Goal: Task Accomplishment & Management: Complete application form

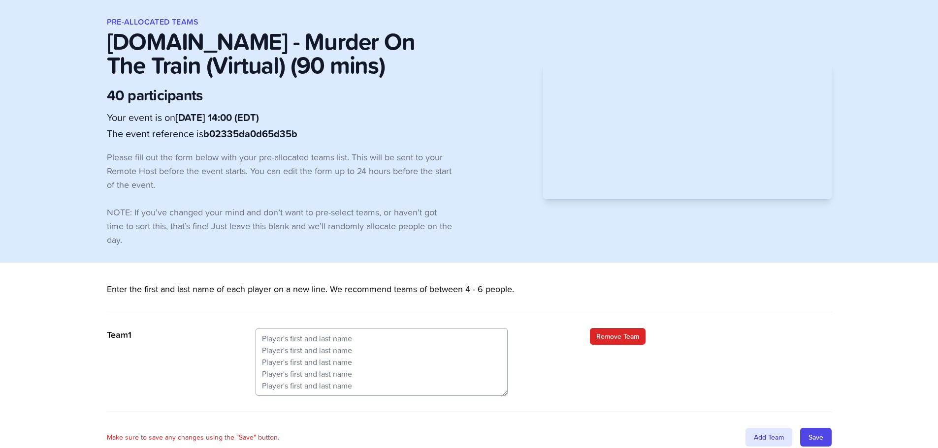
scroll to position [45, 0]
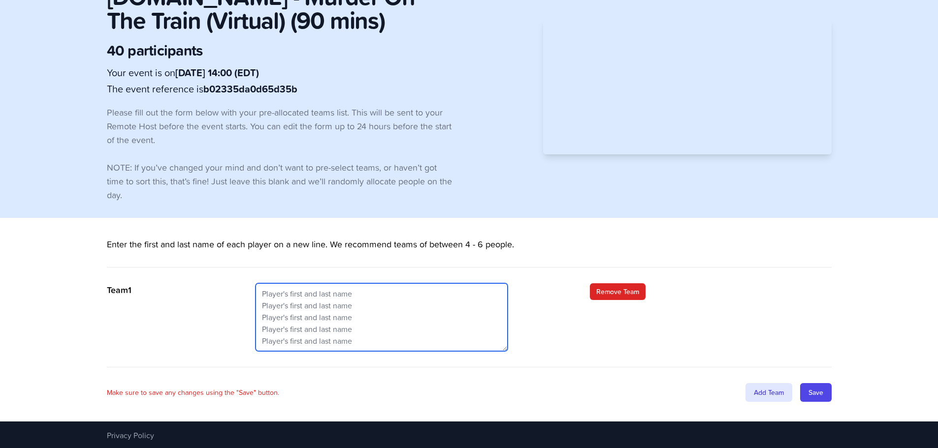
click at [310, 290] on textarea at bounding box center [381, 318] width 252 height 68
click at [268, 297] on textarea at bounding box center [381, 318] width 252 height 68
paste textarea "Ali Imtiaz Hasan John Wardlow Hassam Khan Kim Clark Arifeen Yousufi"
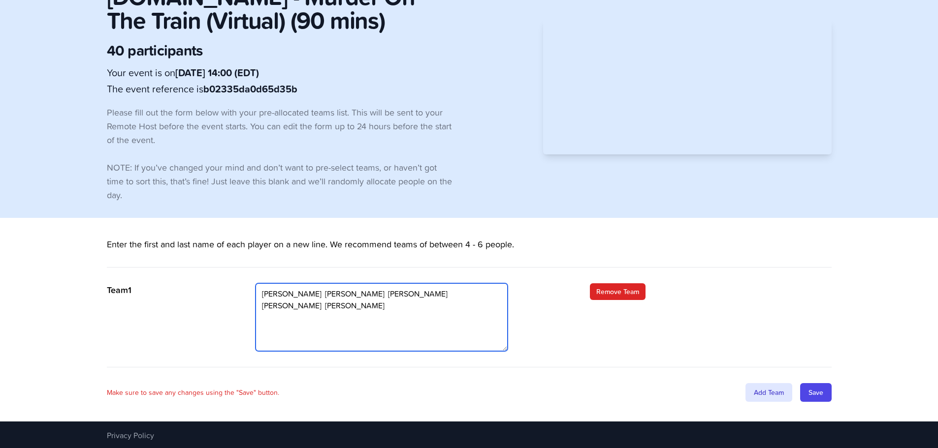
click at [318, 294] on textarea "Ali Imtiaz Hasan John Wardlow Hassam Khan Kim Clark Arifeen Yousufi" at bounding box center [381, 318] width 252 height 68
click at [319, 302] on textarea "Ali Imtiaz Hasan John Wardlow Hassam Khan Kim Clark Arifeen Yousufi" at bounding box center [381, 318] width 252 height 68
click at [313, 314] on textarea "Ali Imtiaz Hasan John Wardlow Hassam Khan Kim Clark Arifeen Yousufi" at bounding box center [381, 318] width 252 height 68
click at [304, 329] on textarea "Ali Imtiaz Hasan John Wardlow Hassam Khan Kim Clark Arifeen Yousufi" at bounding box center [381, 318] width 252 height 68
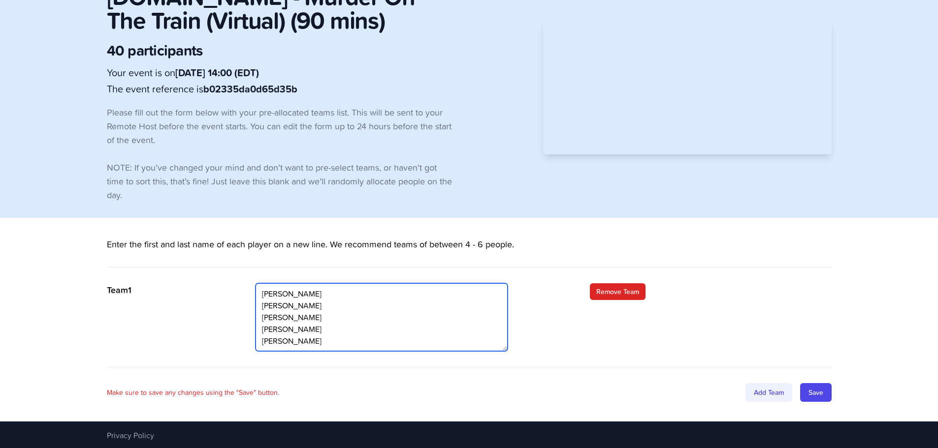
type textarea "[PERSON_NAME] [PERSON_NAME] [PERSON_NAME] [PERSON_NAME] [PERSON_NAME]"
click at [766, 390] on div "Add Team" at bounding box center [768, 392] width 47 height 19
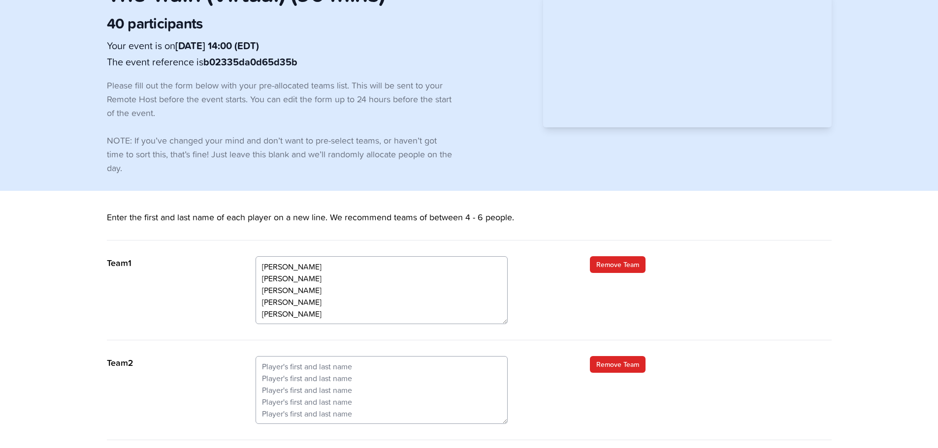
scroll to position [94, 0]
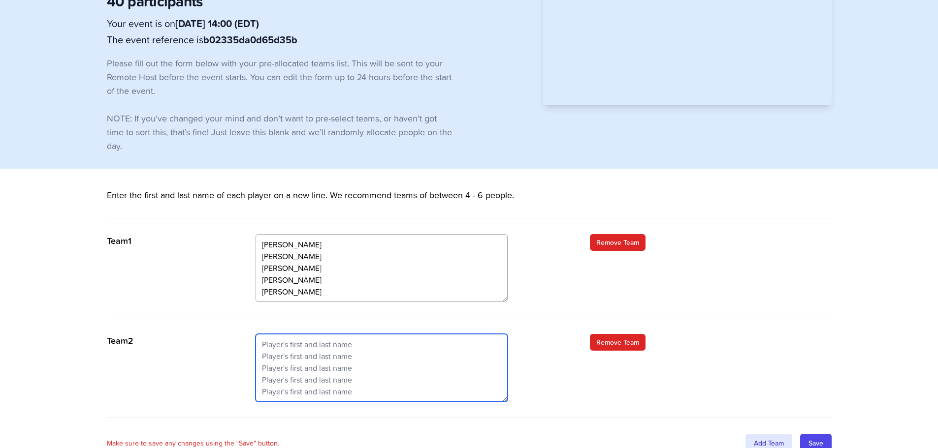
click at [269, 344] on textarea at bounding box center [381, 368] width 252 height 68
paste textarea "Zain Abbas Hammad Ahmad Khan Leia Schwantes Farhan Altaf James Rasmussen"
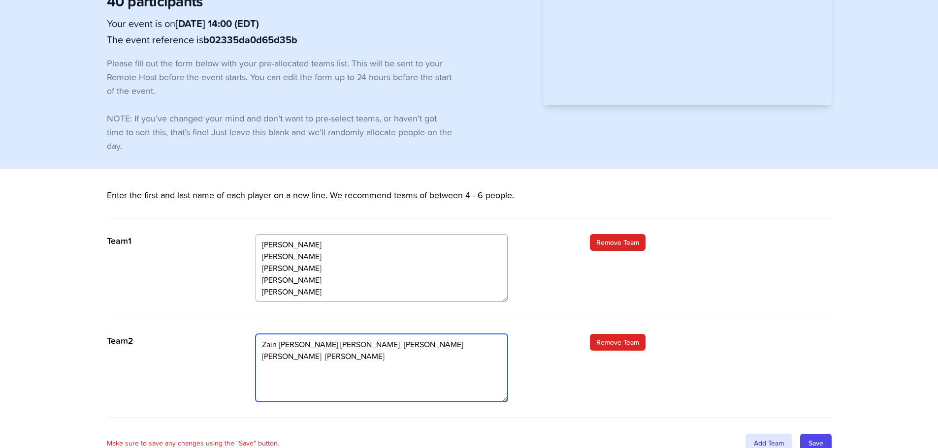
click at [304, 342] on textarea "Zain Abbas Hammad Ahmad Khan Leia Schwantes Farhan Altaf James Rasmussen" at bounding box center [381, 368] width 252 height 68
click at [343, 355] on textarea "Zain Abbas Hammad Ahmad Khan Leia Schwantes Farhan Altaf James Rasmussen" at bounding box center [381, 368] width 252 height 68
click at [319, 368] on textarea "Zain Abbas Hammad Ahmad Khan Leia Schwantes Farhan Altaf James Rasmussen" at bounding box center [381, 368] width 252 height 68
click at [312, 382] on textarea "Zain Abbas Hammad Ahmad Khan Leia Schwantes Farhan Altaf James Rasmussen" at bounding box center [381, 368] width 252 height 68
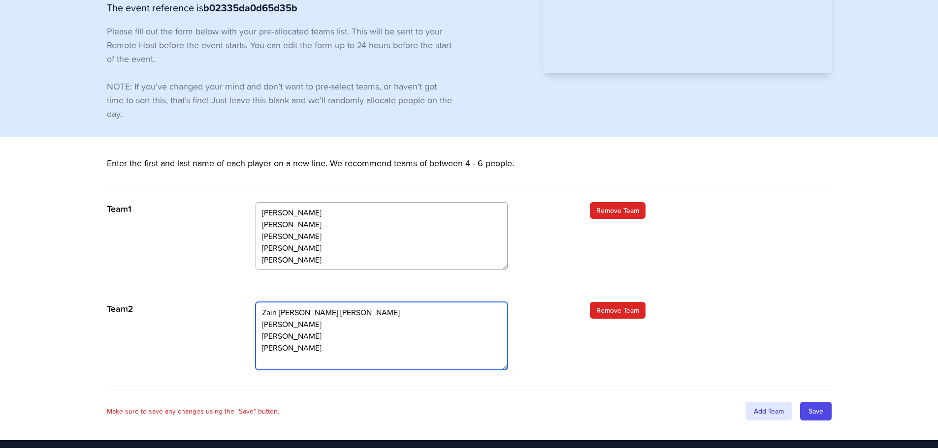
scroll to position [145, 0]
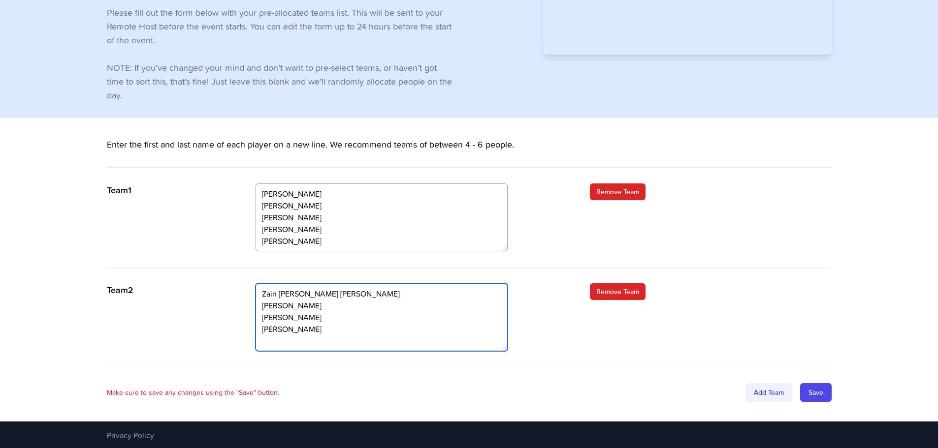
type textarea "Zain [PERSON_NAME] [PERSON_NAME] [PERSON_NAME] [PERSON_NAME] [PERSON_NAME]"
click at [772, 396] on div "Add Team" at bounding box center [768, 392] width 47 height 19
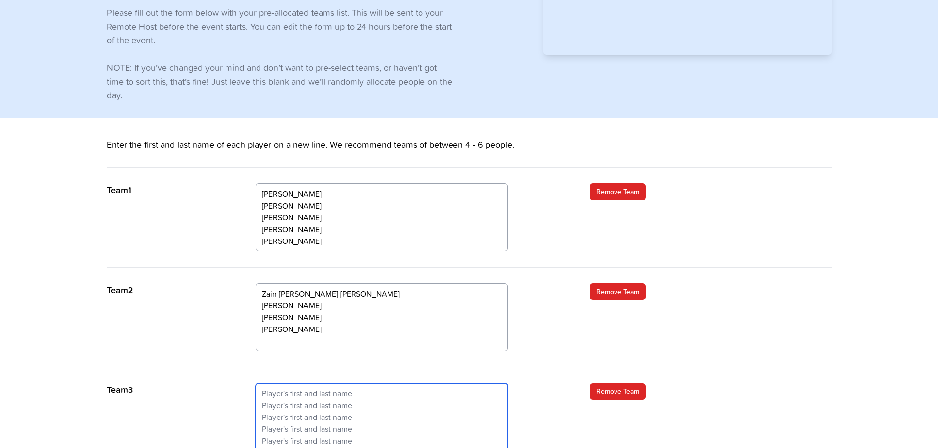
click at [264, 392] on textarea at bounding box center [381, 417] width 252 height 68
paste textarea "Robin Heggie Muhammad Afraz Scott Larmon Lauren Kerr"
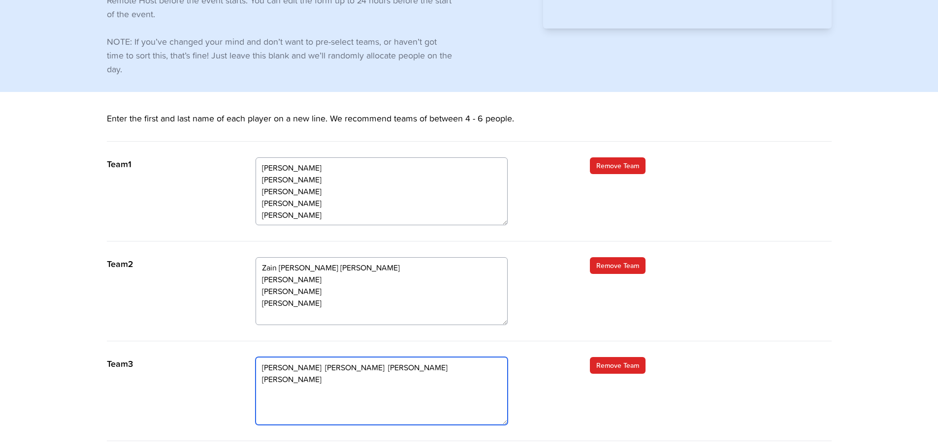
scroll to position [194, 0]
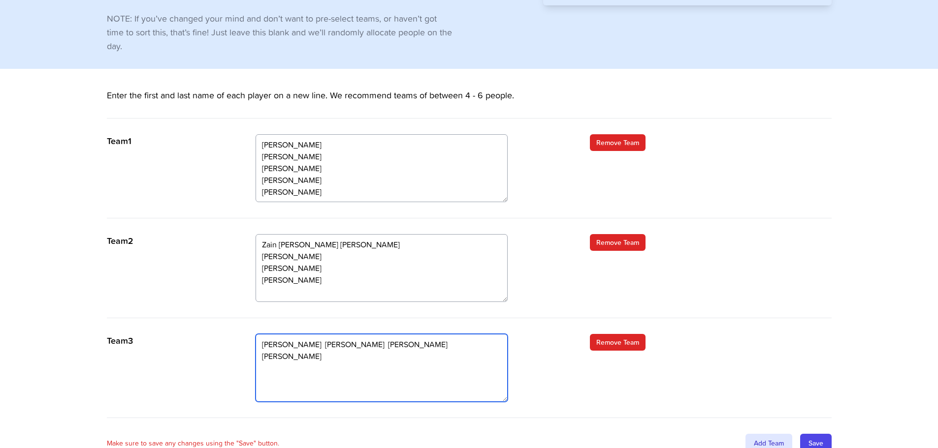
click at [313, 344] on textarea "Robin Heggie Muhammad Afraz Scott Larmon Lauren Kerr" at bounding box center [381, 368] width 252 height 68
click at [330, 354] on textarea "Robin Heggie Muhammad Afraz Scott Larmon Lauren Kerr" at bounding box center [381, 368] width 252 height 68
click at [312, 363] on textarea "Robin Heggie Muhammad Afraz Scott Larmon Lauren Kerr" at bounding box center [381, 368] width 252 height 68
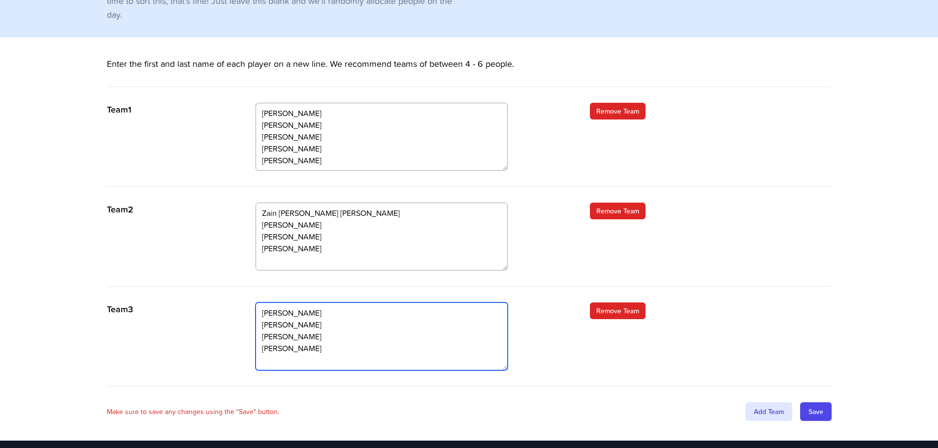
scroll to position [245, 0]
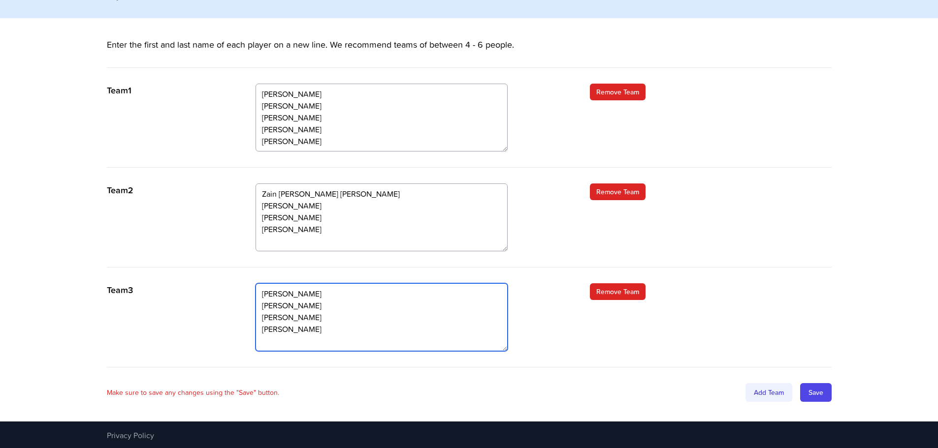
type textarea "[PERSON_NAME] [PERSON_NAME] [PERSON_NAME] [PERSON_NAME]"
click at [765, 389] on div "Add Team" at bounding box center [768, 392] width 47 height 19
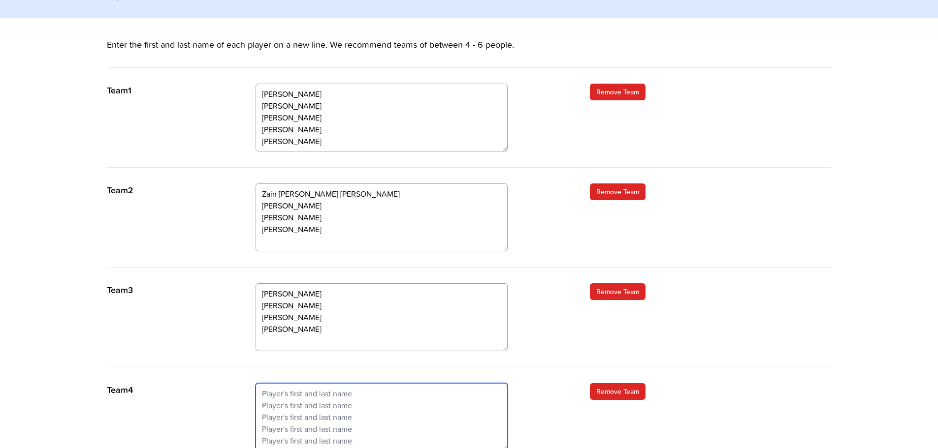
click at [288, 392] on textarea at bounding box center [381, 417] width 252 height 68
paste textarea "Brenda Zillmer Mujtaba Ali Kris Aldover Clint Scherbarth"
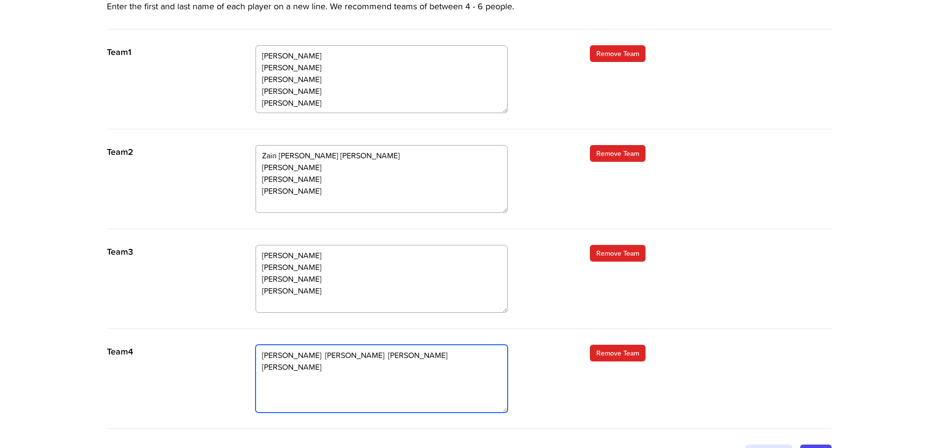
scroll to position [294, 0]
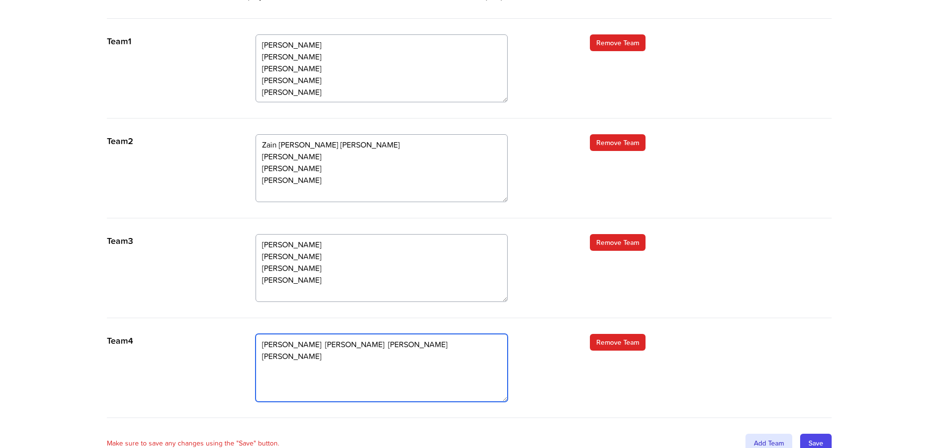
click at [318, 341] on textarea "Brenda Zillmer Mujtaba Ali Kris Aldover Clint Scherbarth" at bounding box center [381, 368] width 252 height 68
click at [303, 356] on textarea "Brenda Zillmer Mujtaba Ali Kris Aldover Clint Scherbarth" at bounding box center [381, 368] width 252 height 68
click at [312, 367] on textarea "Brenda Zillmer Mujtaba Ali Kris Aldover Clint Scherbarth" at bounding box center [381, 368] width 252 height 68
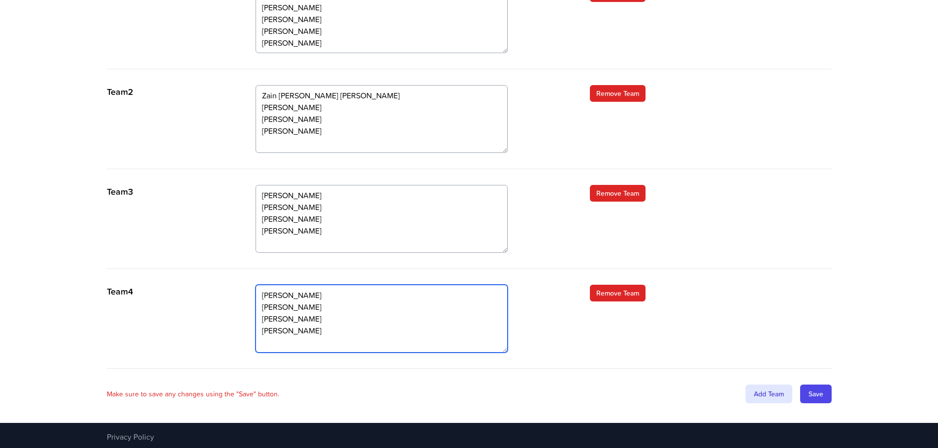
scroll to position [345, 0]
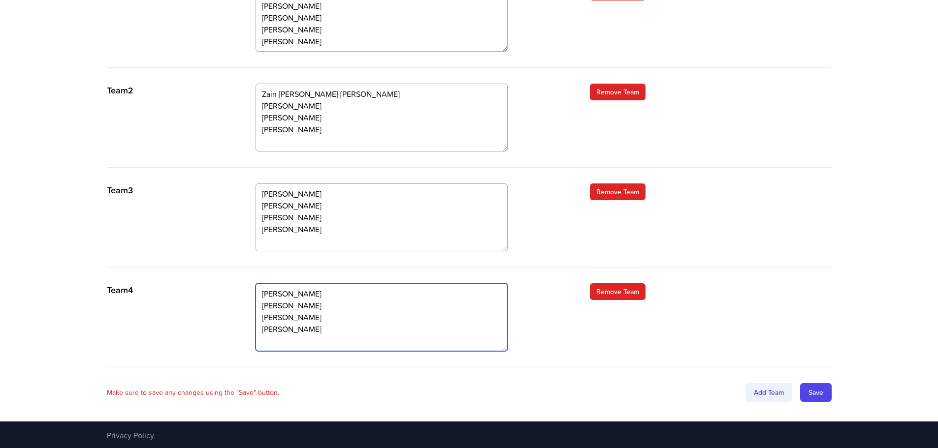
type textarea "[PERSON_NAME] [PERSON_NAME] [PERSON_NAME] [PERSON_NAME]"
click at [769, 394] on div "Add Team" at bounding box center [768, 392] width 47 height 19
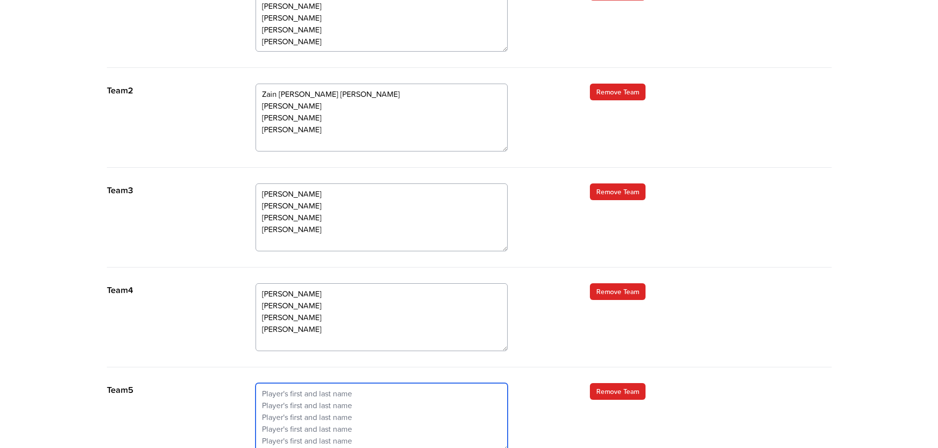
click at [284, 393] on textarea at bounding box center [381, 417] width 252 height 68
paste textarea "Elvira Reyes Wayne Danielczyk John Gonzalez Susannah Wine"
click at [311, 390] on textarea "Elvira Reyes Wayne Danielczyk John Gonzalez Susannah Wine" at bounding box center [381, 417] width 252 height 68
click at [326, 407] on textarea "Elvira Reyes Wayne Danielczyk John Gonzalez Susannah Wine" at bounding box center [381, 417] width 252 height 68
click at [318, 414] on textarea "Elvira Reyes Wayne Danielczyk John Gonzalez Susannah Wine" at bounding box center [381, 417] width 252 height 68
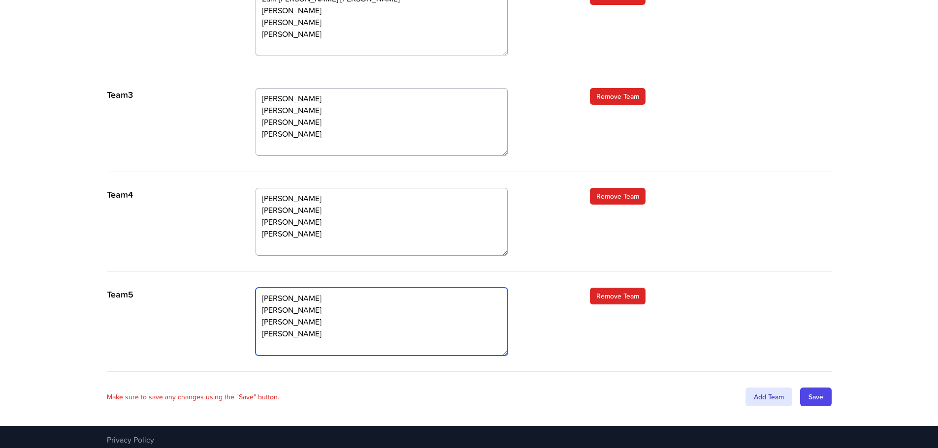
scroll to position [444, 0]
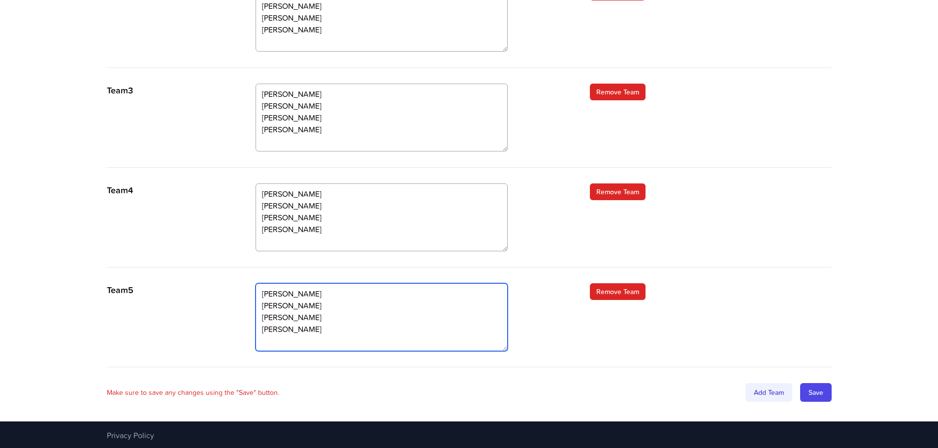
type textarea "[PERSON_NAME] [PERSON_NAME] [PERSON_NAME] [PERSON_NAME]"
click at [750, 387] on div "Add Team" at bounding box center [768, 392] width 47 height 19
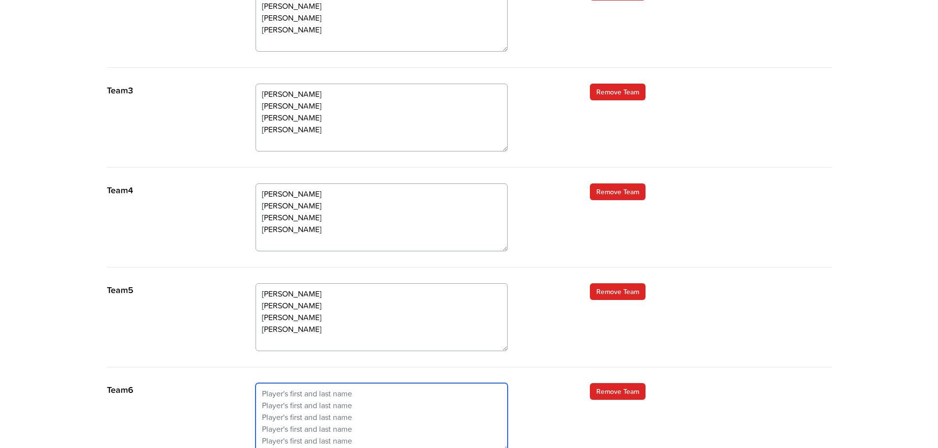
click at [265, 387] on textarea at bounding box center [381, 417] width 252 height 68
paste textarea "Roz Cranker Renan Purugganan Erin Pisonic Aditya Kaneria"
click at [313, 390] on textarea "Roz Cranker Renan Purugganan Erin Pisonic Aditya Kaneria" at bounding box center [381, 417] width 252 height 68
click at [335, 404] on textarea "Roz Cranker Renan Purugganan Erin Pisonic Aditya Kaneria" at bounding box center [381, 417] width 252 height 68
click at [312, 417] on textarea "Roz Cranker Renan Purugganan Erin Pisonic Aditya Kaneria" at bounding box center [381, 417] width 252 height 68
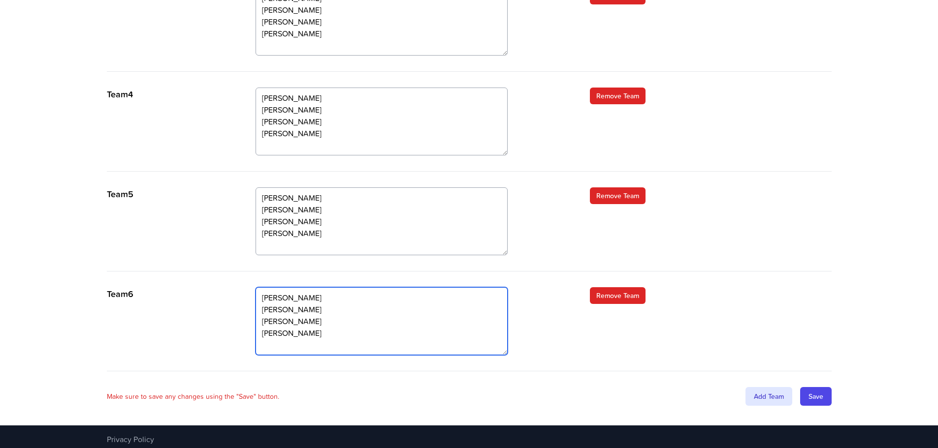
scroll to position [544, 0]
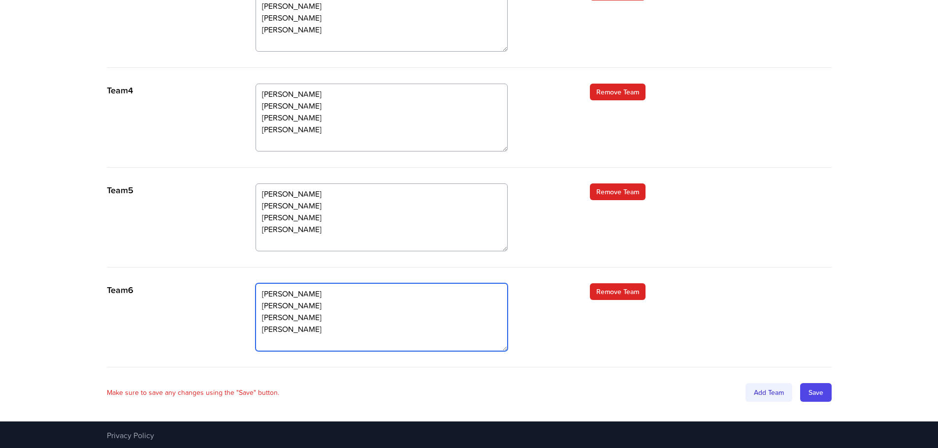
type textarea "[PERSON_NAME] [PERSON_NAME] [PERSON_NAME] [PERSON_NAME]"
click at [758, 393] on div "Add Team" at bounding box center [768, 392] width 47 height 19
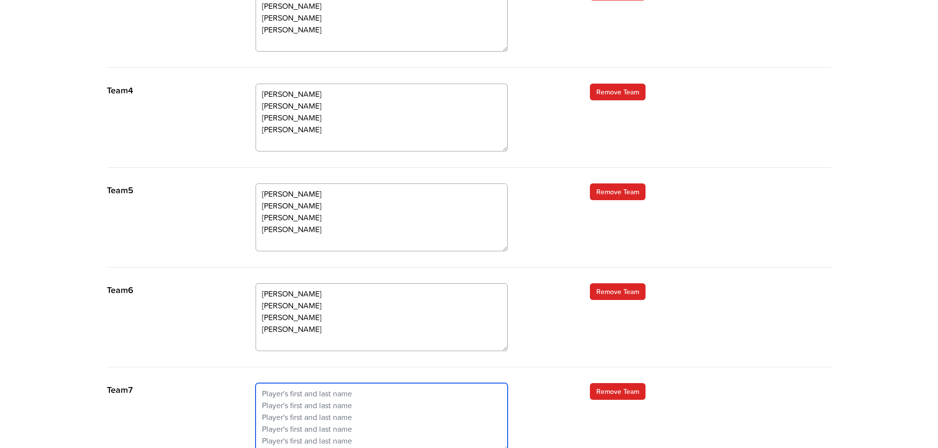
click at [284, 393] on textarea at bounding box center [381, 417] width 252 height 68
paste textarea "David Morand Hijab Naqvi Amin Akbar Ally Vasquez"
click at [317, 393] on textarea "David Morand Hijab Naqvi Amin Akbar Ally Vasquez" at bounding box center [381, 417] width 252 height 68
click at [334, 395] on textarea "David Morand Hijab Naqvi Amin Akbar Ally Vasquez" at bounding box center [381, 417] width 252 height 68
click at [313, 404] on textarea "David Morand Hijab Naqvi Amin Akbar Ally Vasquez" at bounding box center [381, 417] width 252 height 68
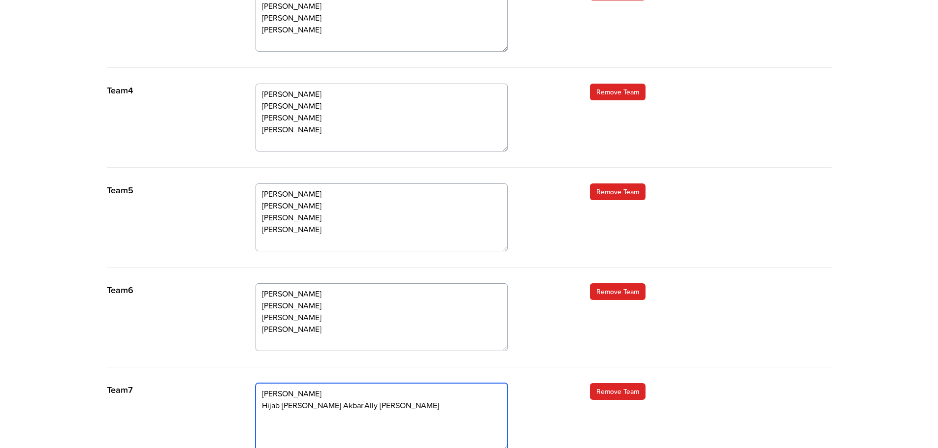
drag, startPoint x: 311, startPoint y: 417, endPoint x: 301, endPoint y: 416, distance: 10.0
click at [301, 416] on textarea "David Morand Hijab Naqvi Amin Akbar Ally Vasquez" at bounding box center [381, 417] width 252 height 68
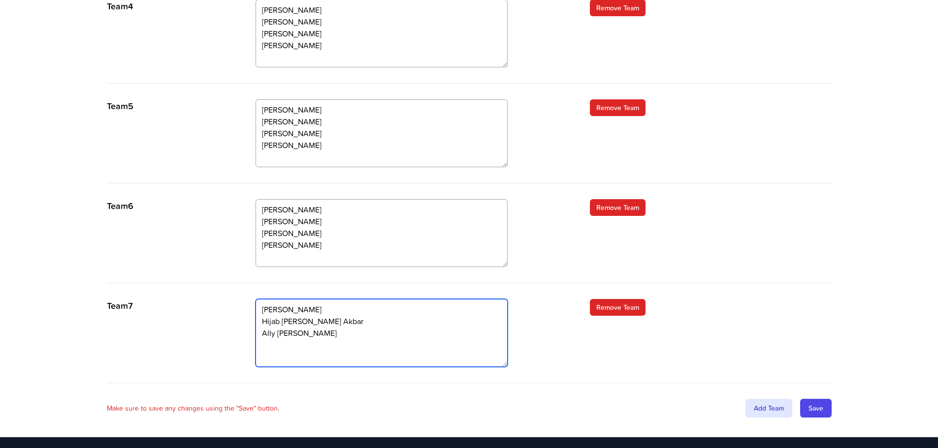
scroll to position [643, 0]
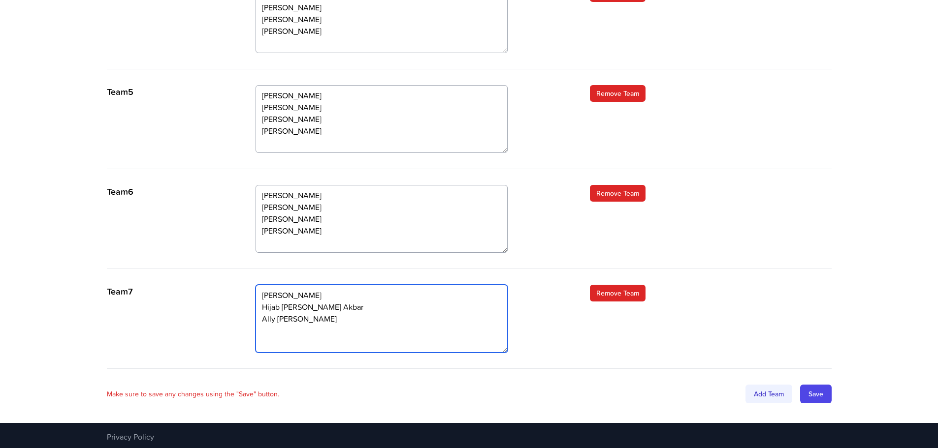
type textarea "[PERSON_NAME] Hijab [PERSON_NAME] Akbar Ally [PERSON_NAME]"
click at [761, 393] on div "Add Team" at bounding box center [768, 394] width 47 height 19
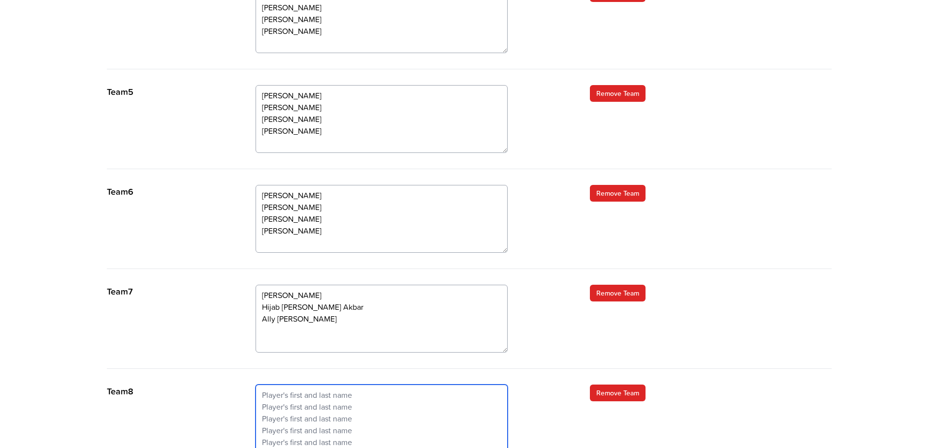
click at [281, 391] on textarea at bounding box center [381, 419] width 252 height 68
paste textarea "Sheila Quiring Rich Rogers Hasnain Siddiqui Denise Parks Chariss Flint"
click at [318, 388] on textarea "Sheila Quiring Rich Rogers Hasnain Siddiqui Denise Parks Chariss Flint" at bounding box center [381, 419] width 252 height 68
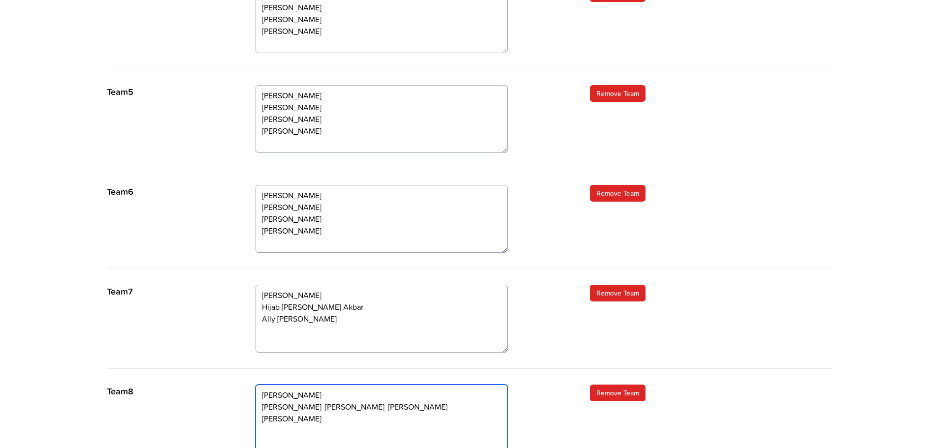
click at [312, 404] on textarea "Sheila Quiring Rich Rogers Hasnain Siddiqui Denise Parks Chariss Flint" at bounding box center [381, 419] width 252 height 68
click at [329, 415] on textarea "Sheila Quiring Rich Rogers Hasnain Siddiqui Denise Parks Chariss Flint" at bounding box center [381, 419] width 252 height 68
click at [312, 430] on textarea "Sheila Quiring Rich Rogers Hasnain Siddiqui Denise Parks Chariss Flint" at bounding box center [381, 419] width 252 height 68
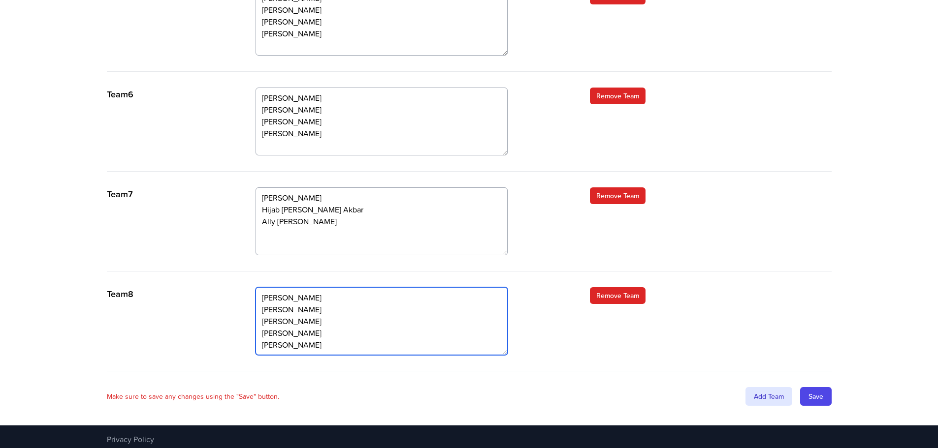
scroll to position [744, 0]
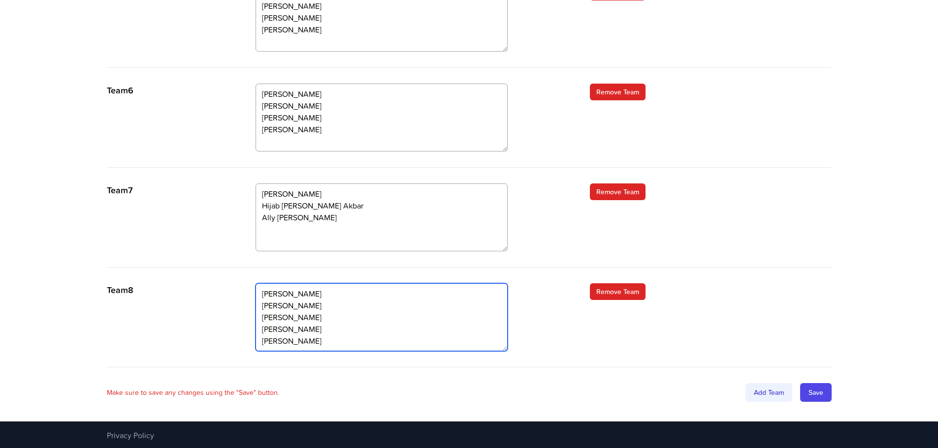
type textarea "[PERSON_NAME] [PERSON_NAME] [PERSON_NAME] [PERSON_NAME] [PERSON_NAME]"
click at [770, 386] on div "Add Team" at bounding box center [768, 392] width 47 height 19
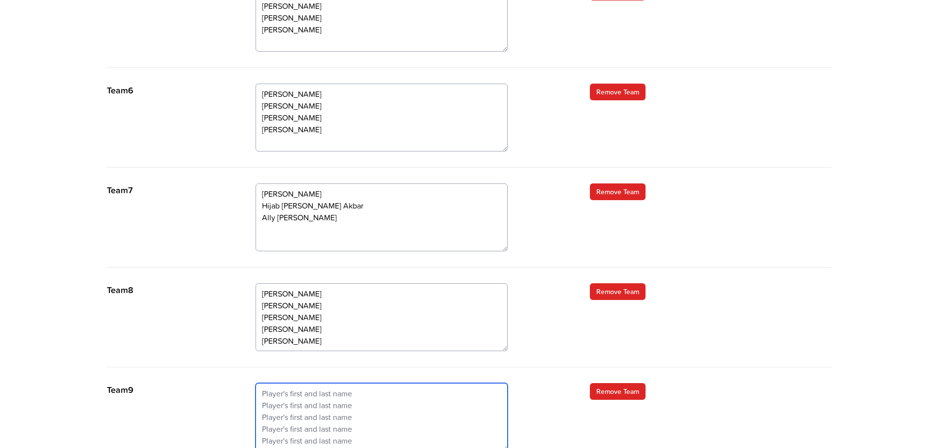
click at [304, 397] on textarea at bounding box center [381, 417] width 252 height 68
paste textarea "Helen Rabush Ben Vaillancourt Liza Paz Ernest Dehaan"
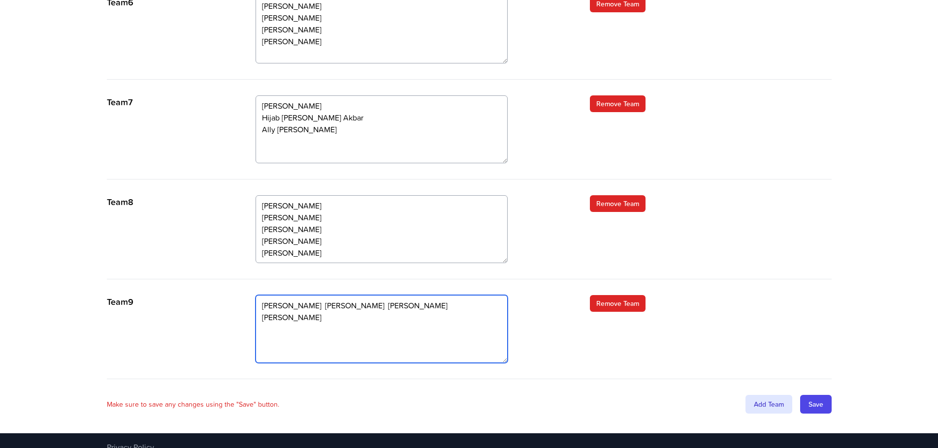
scroll to position [843, 0]
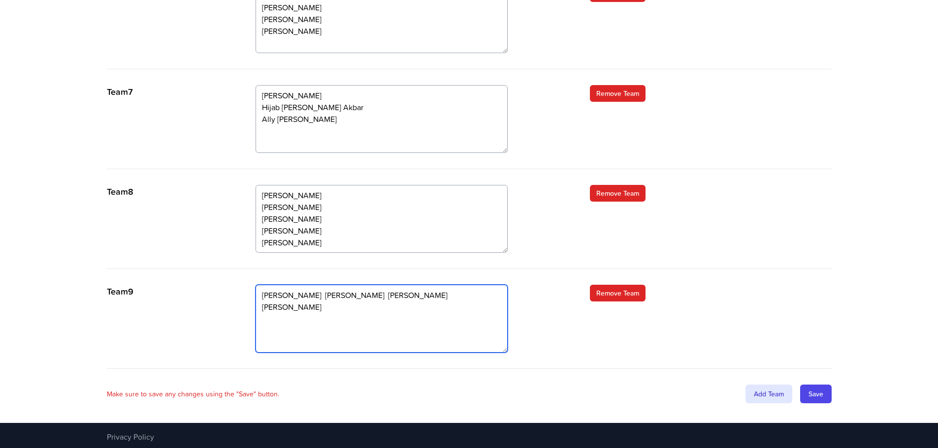
click at [318, 293] on textarea "Helen Rabush Ben Vaillancourt Liza Paz Ernest Dehaan" at bounding box center [381, 319] width 252 height 68
click at [327, 306] on textarea "Helen Rabush Ben Vaillancourt Liza Paz Ernest Dehaan" at bounding box center [381, 319] width 252 height 68
click at [296, 317] on textarea "Helen Rabush Ben Vaillancourt Liza Paz Ernest Dehaan" at bounding box center [381, 319] width 252 height 68
type textarea "[PERSON_NAME] [PERSON_NAME] [PERSON_NAME] [PERSON_NAME]"
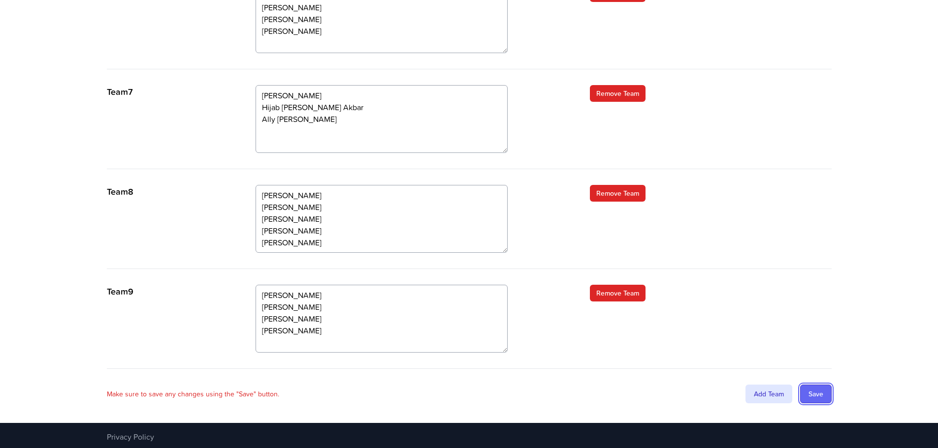
click at [816, 395] on input "Save" at bounding box center [816, 394] width 32 height 19
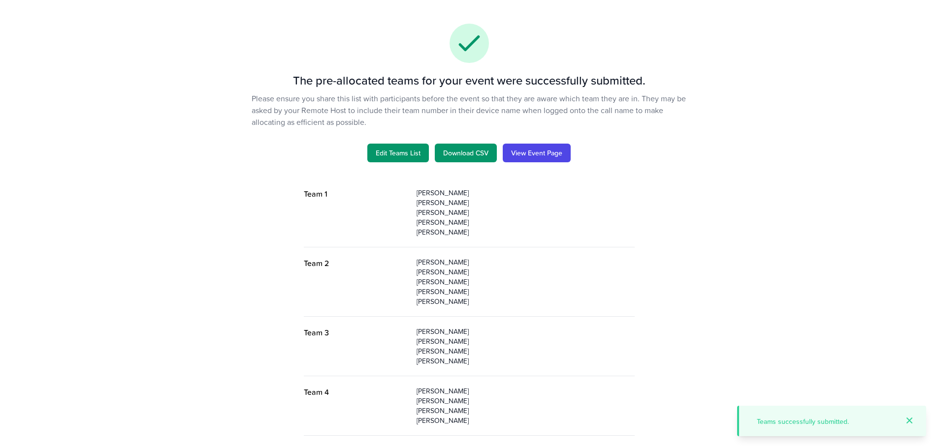
click at [678, 121] on p "Please ensure you share this list with participants before the event so that th…" at bounding box center [469, 110] width 435 height 35
click at [533, 159] on link "View Event Page" at bounding box center [537, 153] width 68 height 19
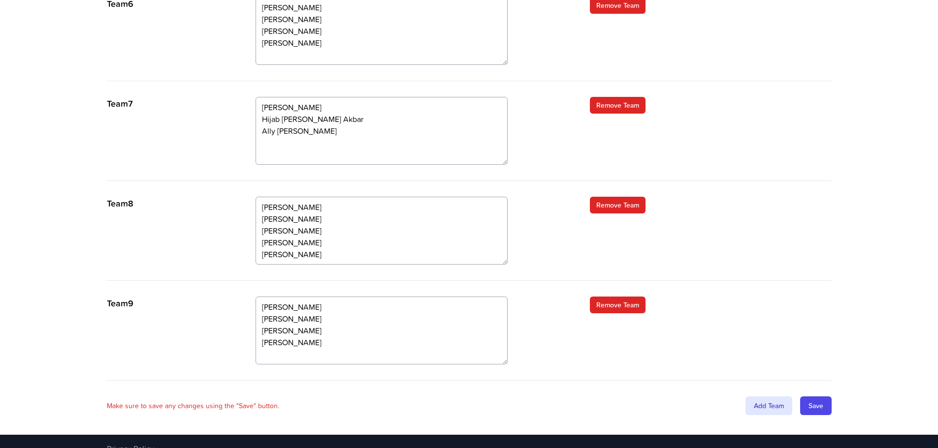
scroll to position [844, 0]
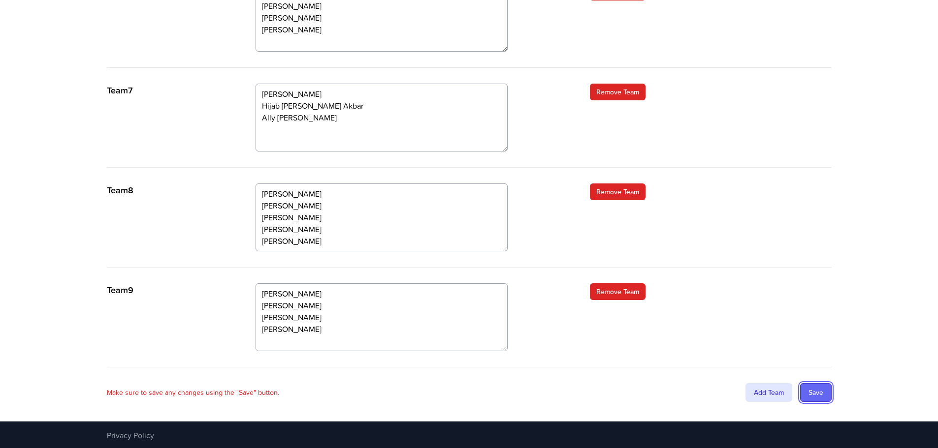
click at [819, 385] on input "Save" at bounding box center [816, 392] width 32 height 19
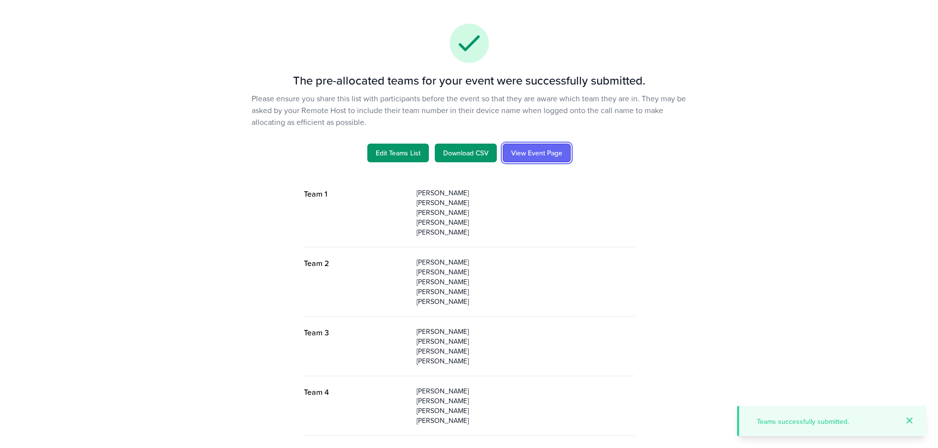
click at [545, 154] on link "View Event Page" at bounding box center [537, 153] width 68 height 19
